Goal: Task Accomplishment & Management: Manage account settings

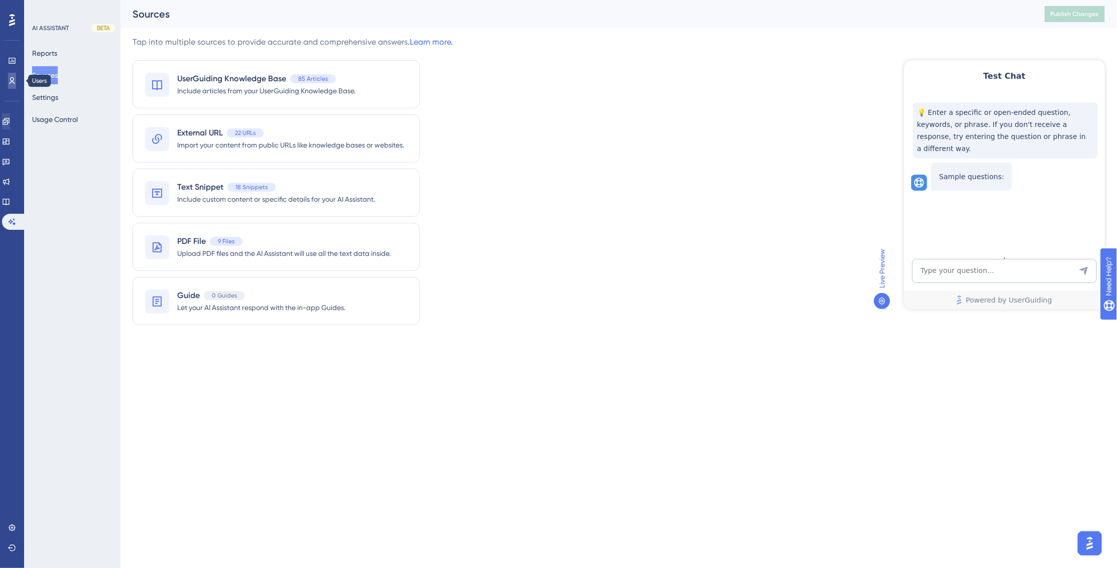
click at [11, 82] on icon at bounding box center [13, 80] width 6 height 7
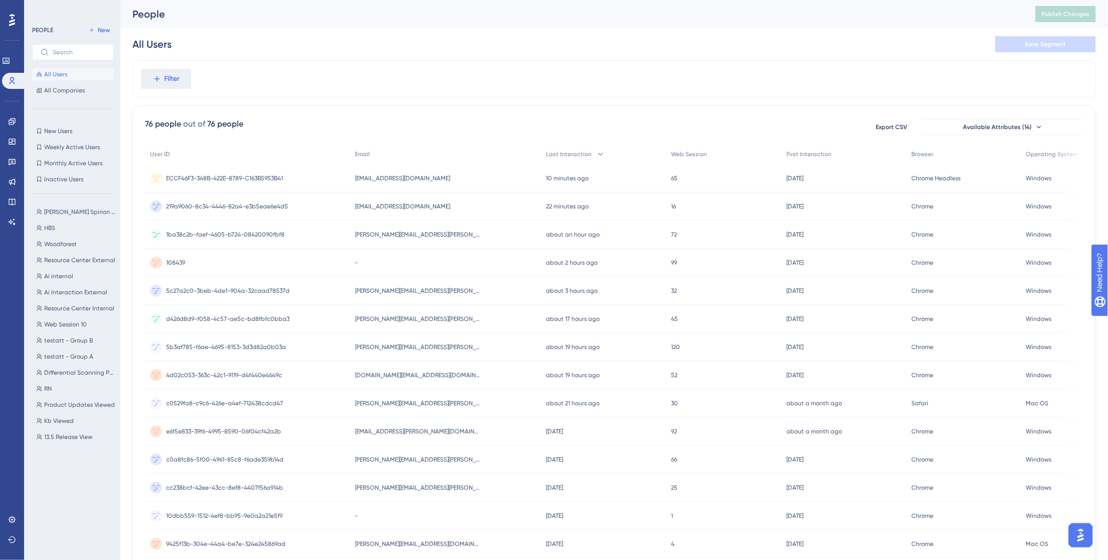
click at [438, 236] on div "[PERSON_NAME][EMAIL_ADDRESS][PERSON_NAME][DOMAIN_NAME] [PERSON_NAME][DOMAIN_NAM…" at bounding box center [445, 234] width 191 height 28
click at [368, 207] on span "[EMAIL_ADDRESS][DOMAIN_NAME]" at bounding box center [402, 206] width 95 height 8
click at [407, 292] on span "[PERSON_NAME][EMAIL_ADDRESS][PERSON_NAME][DOMAIN_NAME]" at bounding box center [417, 291] width 125 height 8
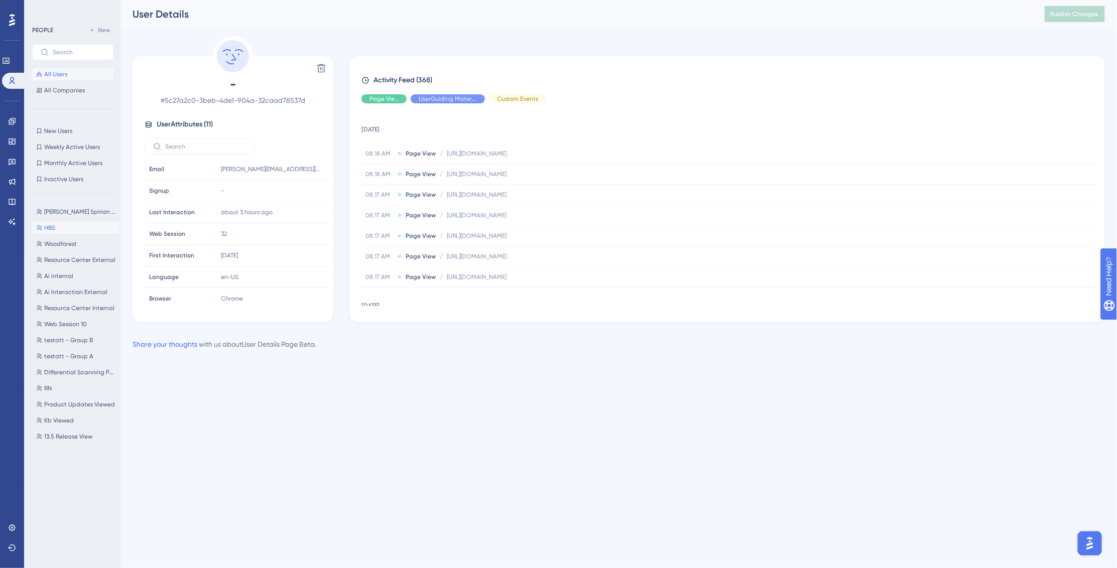
click at [66, 229] on button "HBS HBS" at bounding box center [75, 228] width 87 height 12
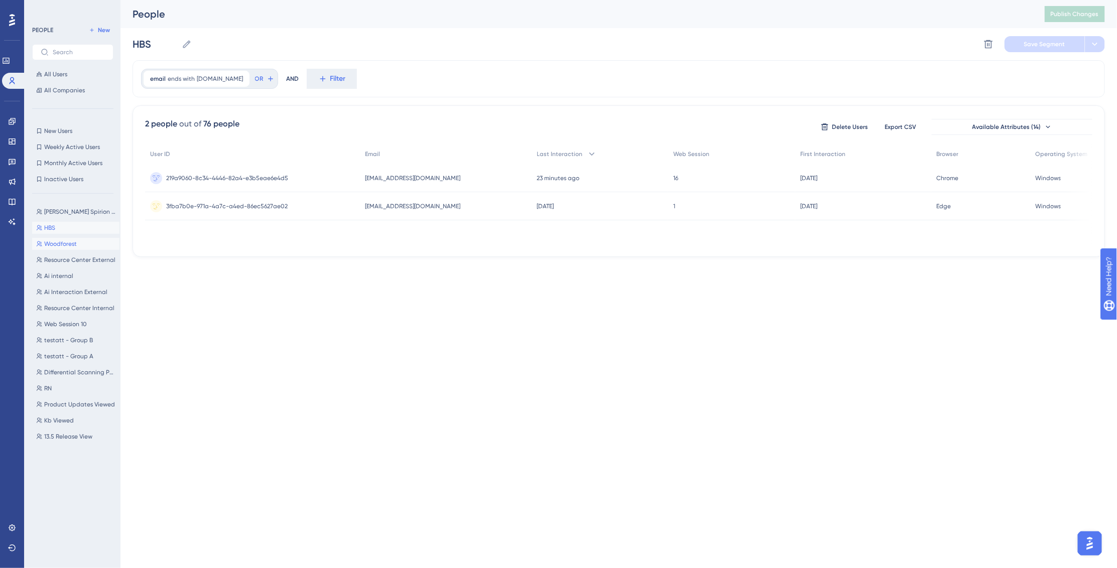
click at [69, 240] on span "Woodforest" at bounding box center [60, 244] width 33 height 8
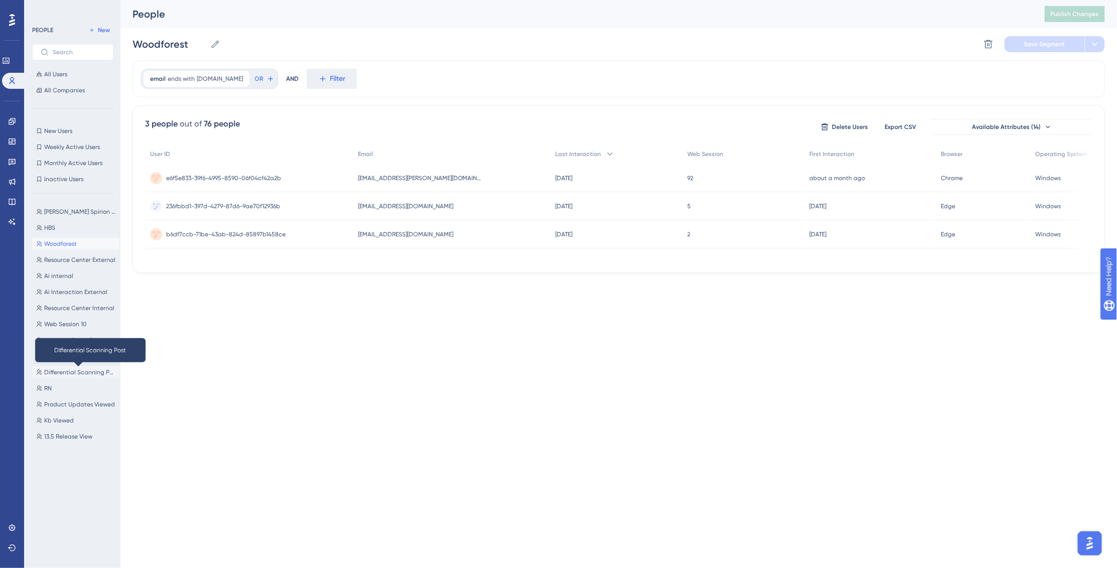
click at [77, 369] on span "Differential Scanning Post" at bounding box center [79, 372] width 71 height 8
type input "Differential Scanning Post"
